Goal: Task Accomplishment & Management: Complete application form

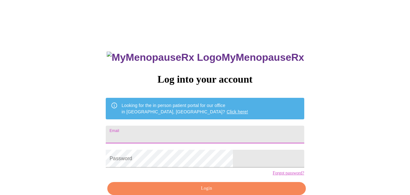
click at [181, 130] on input "Email" at bounding box center [205, 134] width 198 height 18
type input "[EMAIL_ADDRESS][DOMAIN_NAME]"
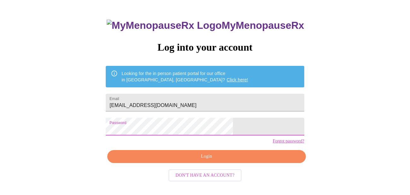
click at [180, 160] on span "Login" at bounding box center [207, 156] width 184 height 8
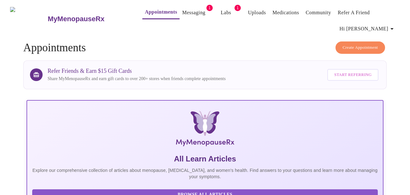
click at [183, 8] on link "Messaging" at bounding box center [193, 12] width 23 height 9
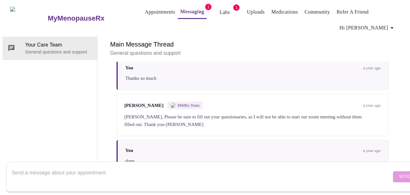
scroll to position [85, 0]
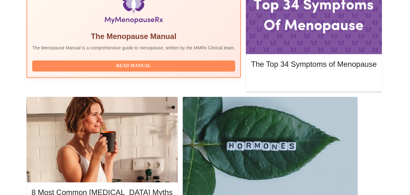
scroll to position [234, 0]
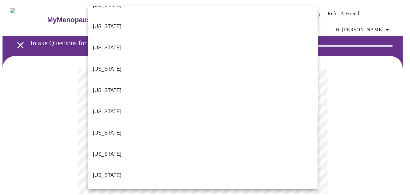
scroll to position [57, 0]
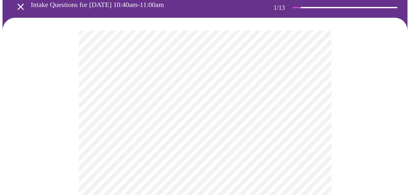
scroll to position [40, 0]
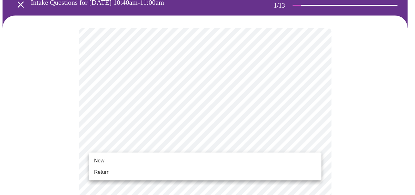
click at [104, 171] on span "Return" at bounding box center [101, 172] width 15 height 8
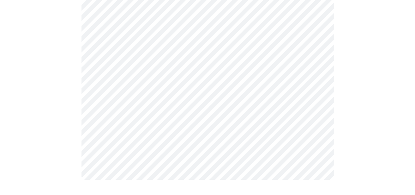
scroll to position [0, 0]
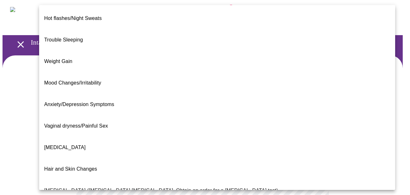
click at [203, 129] on body "MyMenopauseRx Appointments Messaging Labs 1 Uploads Medications Community Refer…" at bounding box center [205, 197] width 405 height 388
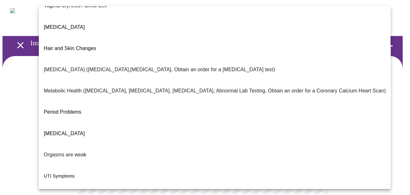
scroll to position [135, 0]
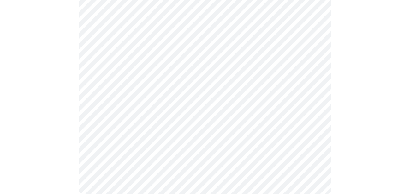
scroll to position [167, 0]
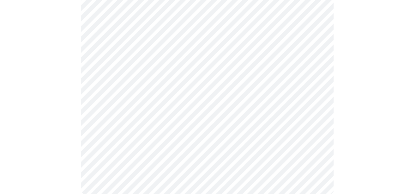
click at [258, 24] on body "MyMenopauseRx Appointments Messaging Labs 1 Uploads Medications Community Refer…" at bounding box center [208, 20] width 410 height 371
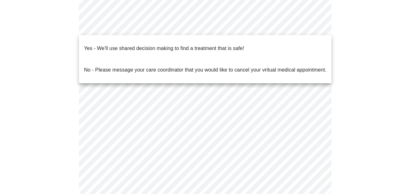
click at [347, 41] on div at bounding box center [207, 97] width 415 height 195
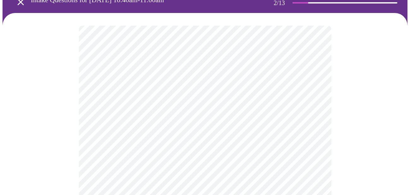
scroll to position [43, 0]
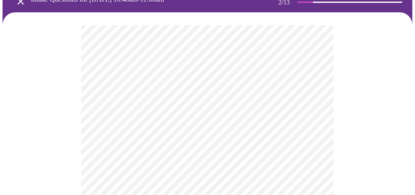
click at [299, 145] on body "MyMenopauseRx Appointments Messaging Labs 1 Uploads Medications Community Refer…" at bounding box center [208, 145] width 410 height 371
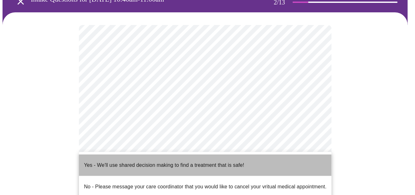
click at [227, 162] on p "Yes - We'll use shared decision making to find a treatment that is safe!" at bounding box center [164, 165] width 160 height 8
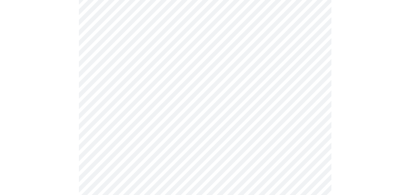
scroll to position [0, 0]
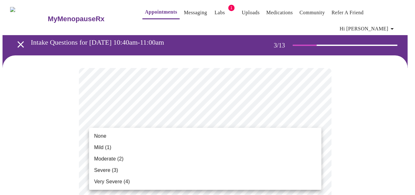
click at [112, 136] on li "None" at bounding box center [205, 135] width 232 height 11
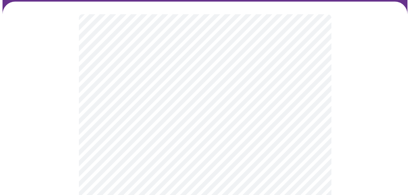
scroll to position [54, 0]
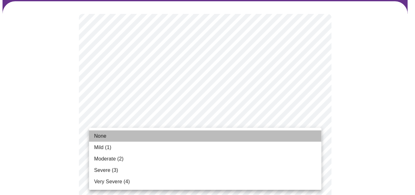
click at [121, 133] on li "None" at bounding box center [205, 135] width 232 height 11
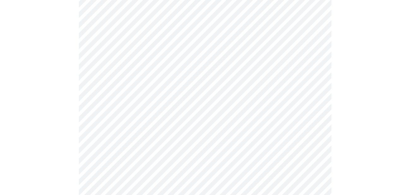
scroll to position [140, 0]
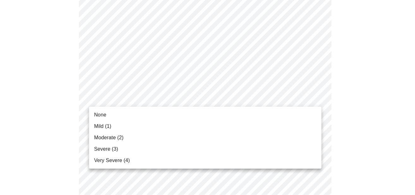
click at [99, 114] on span "None" at bounding box center [100, 115] width 12 height 8
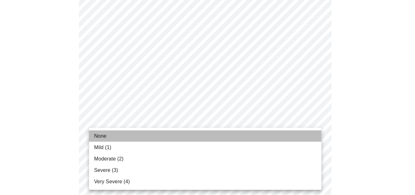
click at [100, 135] on span "None" at bounding box center [100, 136] width 12 height 8
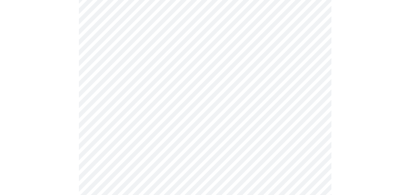
scroll to position [207, 0]
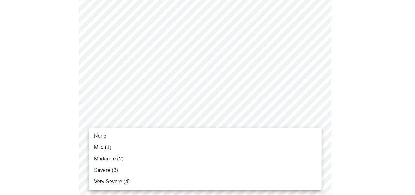
click at [107, 135] on li "None" at bounding box center [205, 135] width 232 height 11
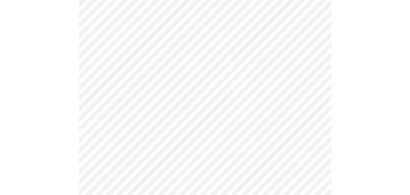
scroll to position [258, 0]
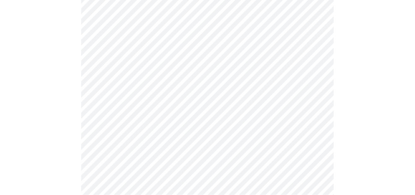
click at [228, 112] on body "MyMenopauseRx Appointments Messaging Labs 1 Uploads Medications Community Refer…" at bounding box center [208, 147] width 410 height 804
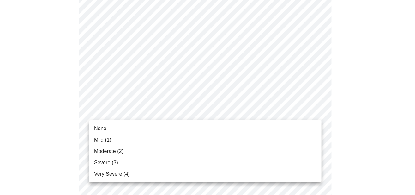
click at [101, 126] on span "None" at bounding box center [100, 128] width 12 height 8
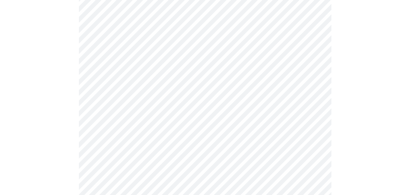
scroll to position [324, 0]
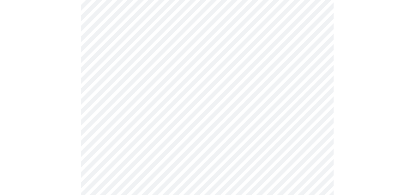
click at [201, 155] on body "MyMenopauseRx Appointments Messaging Labs 1 Uploads Medications Community Refer…" at bounding box center [208, 76] width 410 height 795
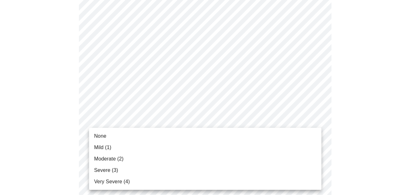
click at [111, 159] on span "Moderate (2)" at bounding box center [108, 159] width 29 height 8
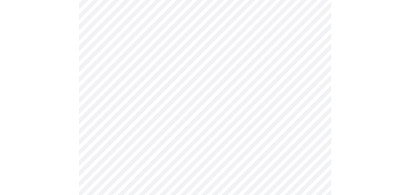
scroll to position [397, 0]
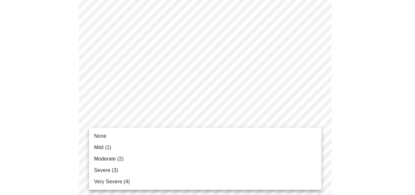
click at [109, 137] on li "None" at bounding box center [205, 135] width 232 height 11
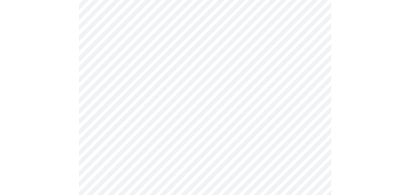
scroll to position [460, 0]
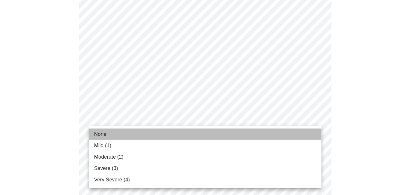
click at [96, 136] on span "None" at bounding box center [100, 134] width 12 height 8
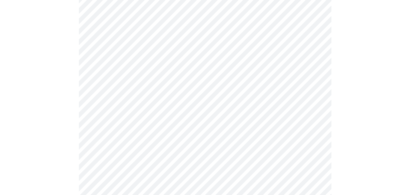
scroll to position [530, 0]
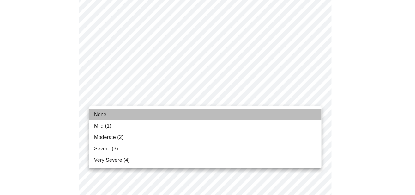
click at [101, 115] on span "None" at bounding box center [100, 115] width 12 height 8
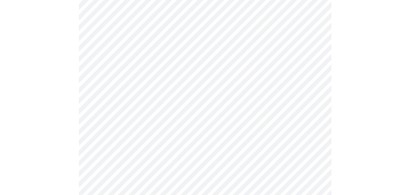
scroll to position [349, 0]
click at [221, 69] on body "MyMenopauseRx Appointments Messaging Labs 1 Uploads Medications Community Refer…" at bounding box center [205, 34] width 405 height 760
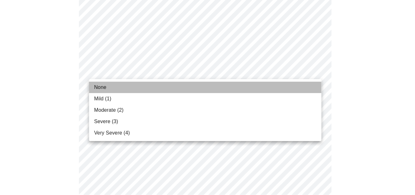
click at [102, 89] on span "None" at bounding box center [100, 87] width 12 height 8
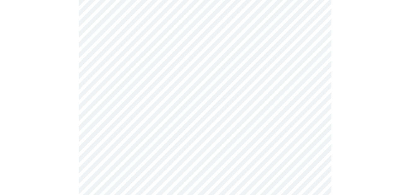
scroll to position [265, 0]
click at [175, 96] on body "MyMenopauseRx Appointments Messaging Labs 1 Uploads Medications Community Refer…" at bounding box center [205, 40] width 405 height 606
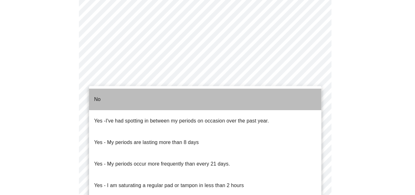
click at [119, 98] on li "No" at bounding box center [205, 98] width 232 height 21
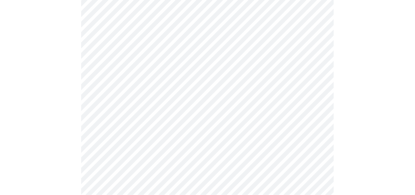
click at [134, 138] on body "MyMenopauseRx Appointments Messaging Labs 1 Uploads Medications Community Refer…" at bounding box center [208, 38] width 410 height 602
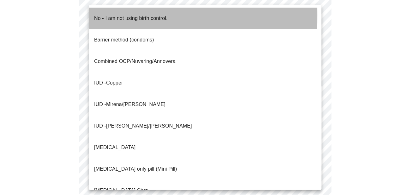
click at [116, 15] on p "No - I am not using birth control." at bounding box center [131, 19] width 74 height 8
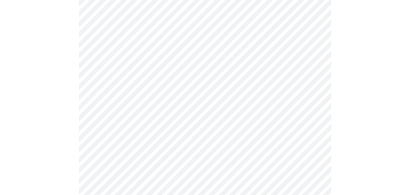
scroll to position [328, 0]
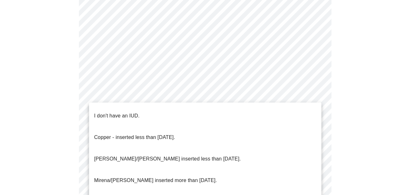
click at [124, 112] on p "I don't have an IUD." at bounding box center [116, 116] width 45 height 8
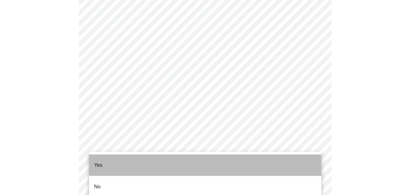
click at [98, 161] on p "Yes" at bounding box center [98, 165] width 9 height 8
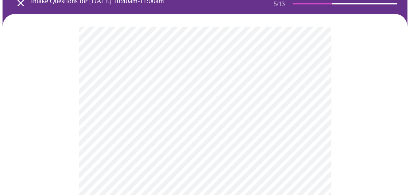
scroll to position [41, 0]
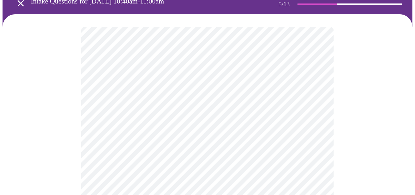
click at [300, 128] on body "MyMenopauseRx Appointments Messaging Labs 1 Uploads Medications Community Refer…" at bounding box center [208, 169] width 410 height 417
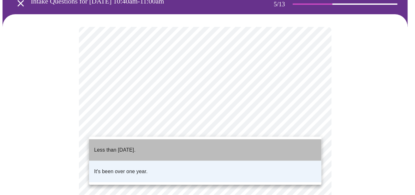
click at [179, 146] on li "Less than [DATE]." at bounding box center [205, 149] width 232 height 21
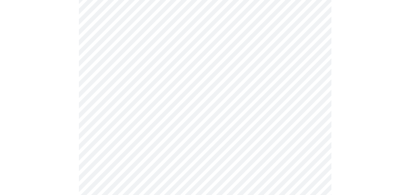
scroll to position [1643, 0]
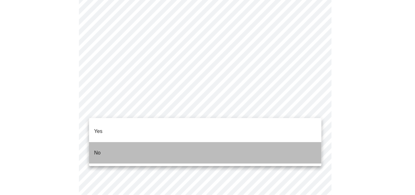
click at [101, 142] on li "No" at bounding box center [205, 152] width 232 height 21
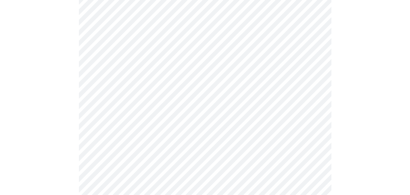
scroll to position [591, 0]
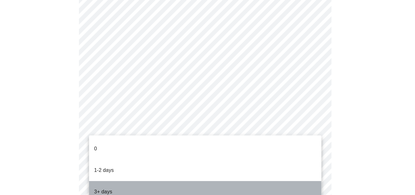
click at [113, 181] on li "3+ days" at bounding box center [205, 191] width 232 height 21
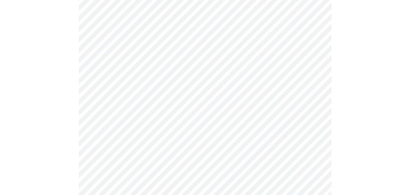
scroll to position [339, 0]
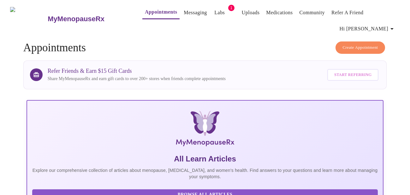
click at [184, 17] on link "Messaging" at bounding box center [195, 12] width 23 height 9
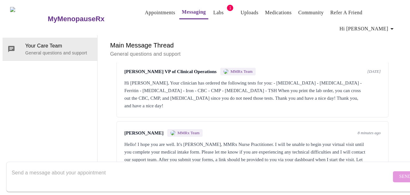
scroll to position [628, 0]
click at [216, 169] on textarea "Send a message about your appointment" at bounding box center [202, 176] width 380 height 20
type textarea "I'm sorry just submitted."
click at [393, 174] on button "Send" at bounding box center [405, 176] width 25 height 11
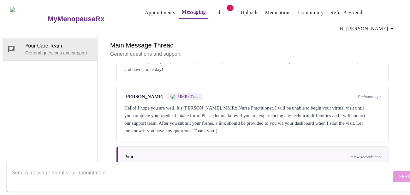
click at [260, 146] on div "You a few seconds ago I'm sorry just submitted." at bounding box center [253, 162] width 272 height 33
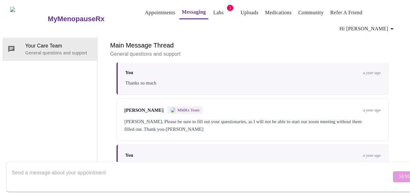
scroll to position [0, 0]
click at [149, 13] on link "Appointments" at bounding box center [160, 12] width 30 height 9
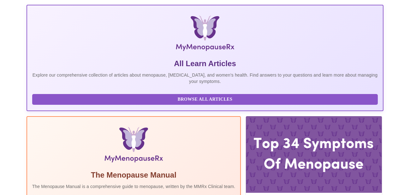
scroll to position [169, 0]
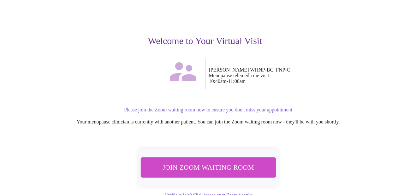
scroll to position [69, 0]
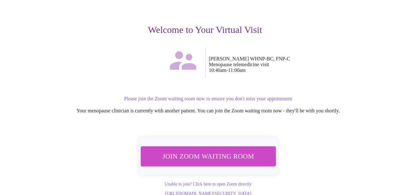
click at [222, 151] on button "Join Zoom Waiting Room" at bounding box center [208, 156] width 135 height 20
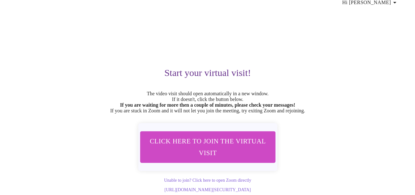
scroll to position [0, 0]
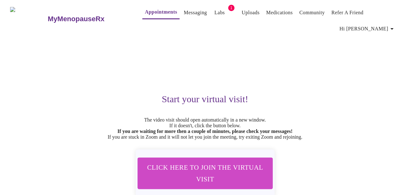
click at [242, 15] on link "Uploads" at bounding box center [251, 12] width 18 height 9
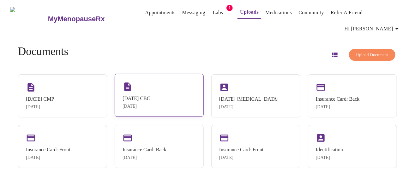
click at [149, 104] on div "[DATE]" at bounding box center [137, 106] width 28 height 5
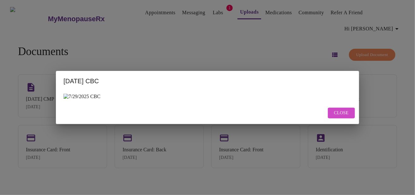
click at [342, 112] on span "Close" at bounding box center [341, 113] width 15 height 8
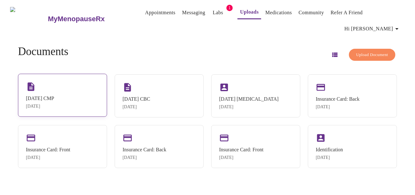
click at [50, 104] on div "[DATE]" at bounding box center [40, 106] width 28 height 5
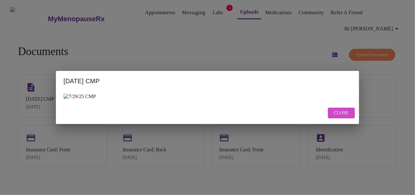
click at [345, 115] on span "Close" at bounding box center [341, 113] width 15 height 8
